Goal: Book appointment/travel/reservation

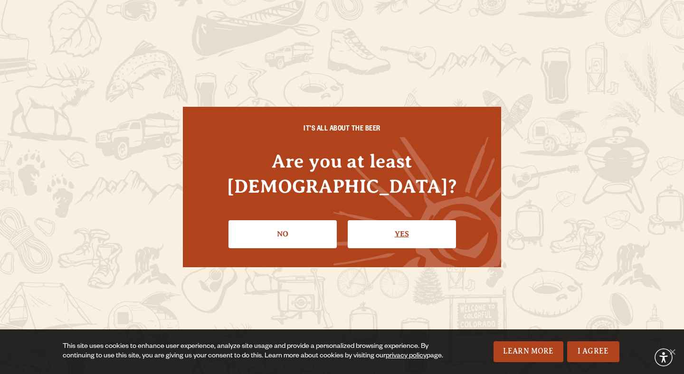
click at [390, 227] on link "Yes" at bounding box center [402, 234] width 108 height 28
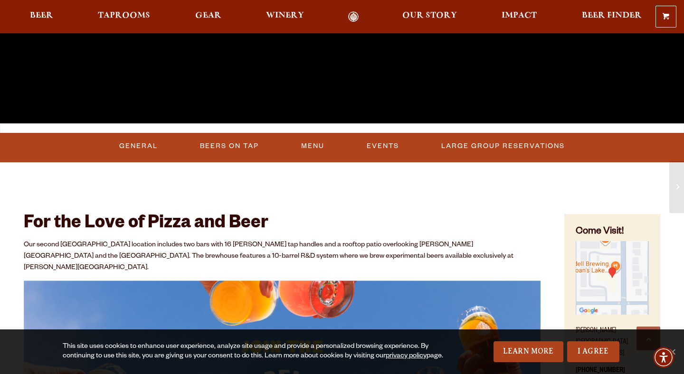
scroll to position [263, 0]
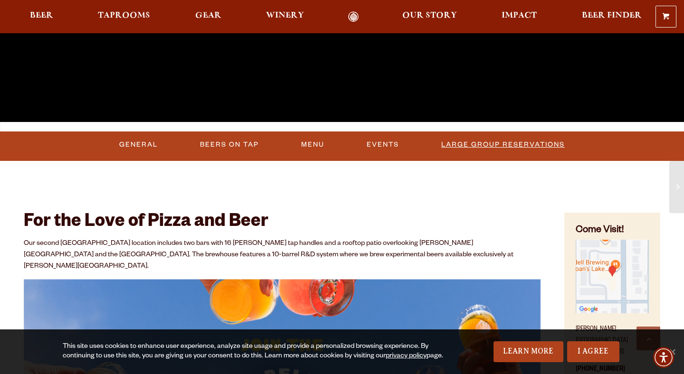
click at [468, 145] on link "Large Group Reservations" at bounding box center [502, 145] width 131 height 22
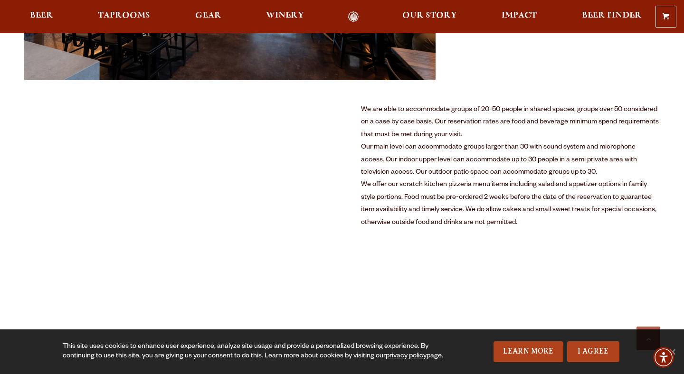
scroll to position [510, 0]
click at [610, 346] on link "I Agree" at bounding box center [593, 351] width 52 height 21
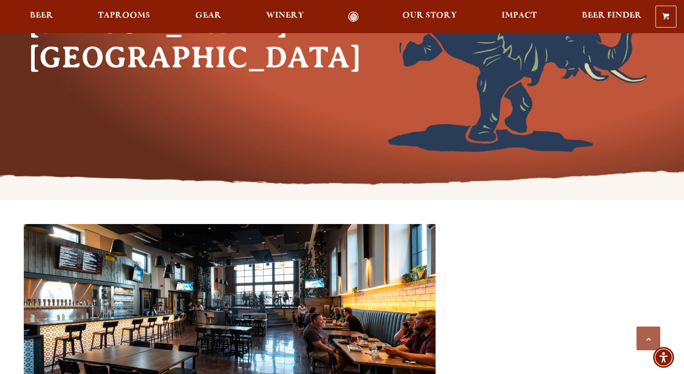
scroll to position [0, 0]
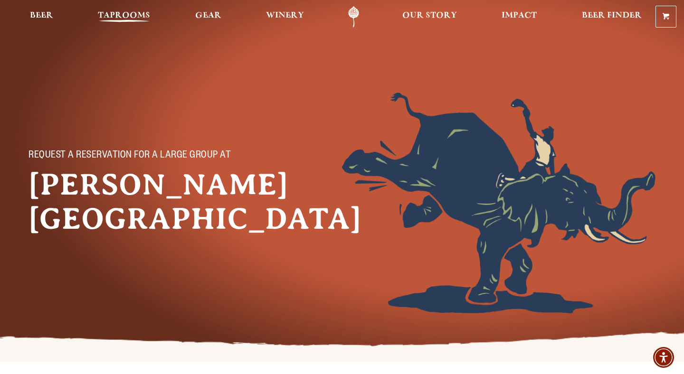
click at [109, 18] on span "Taprooms" at bounding box center [124, 16] width 52 height 8
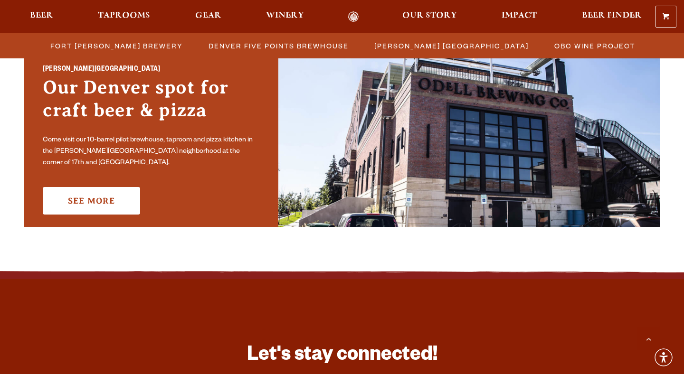
scroll to position [706, 0]
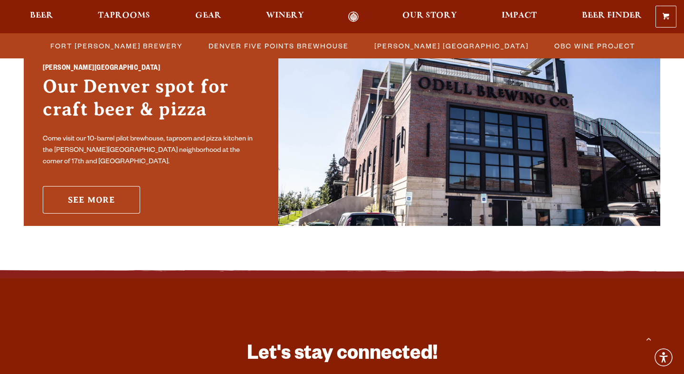
click at [85, 197] on link "See More" at bounding box center [91, 200] width 97 height 28
